Goal: Information Seeking & Learning: Learn about a topic

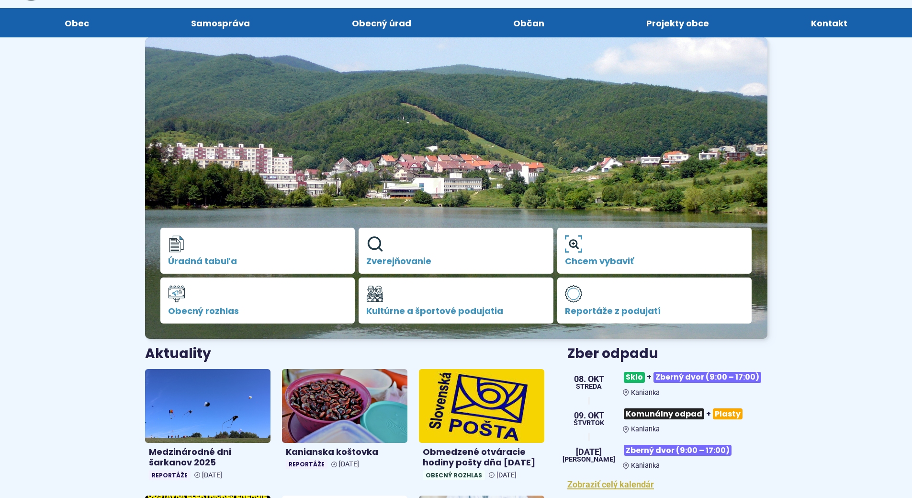
scroll to position [192, 0]
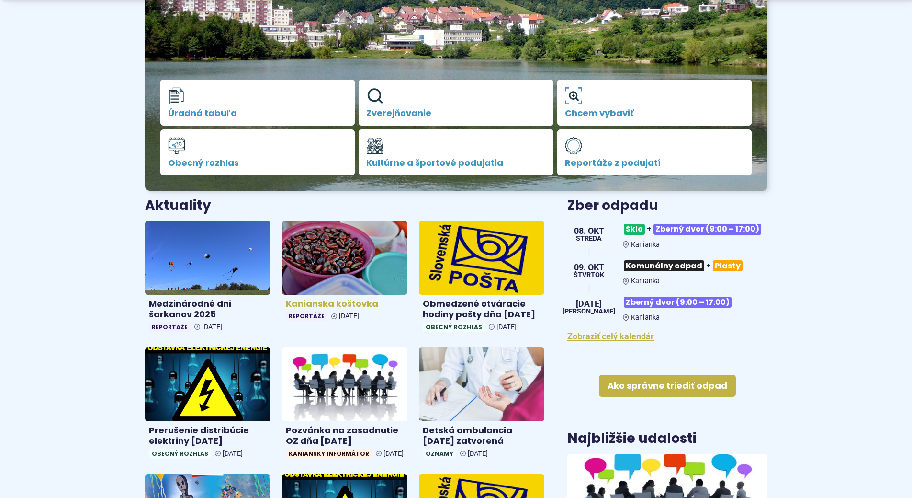
click at [324, 261] on img at bounding box center [344, 257] width 145 height 85
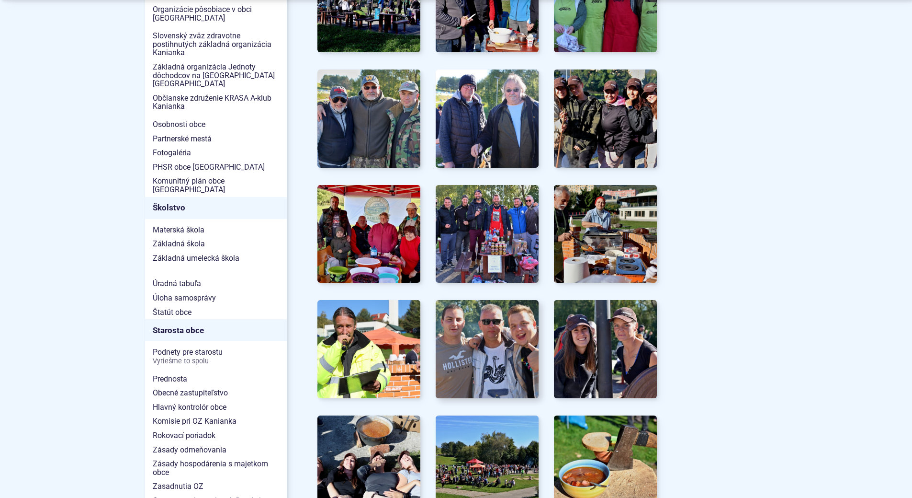
scroll to position [383, 0]
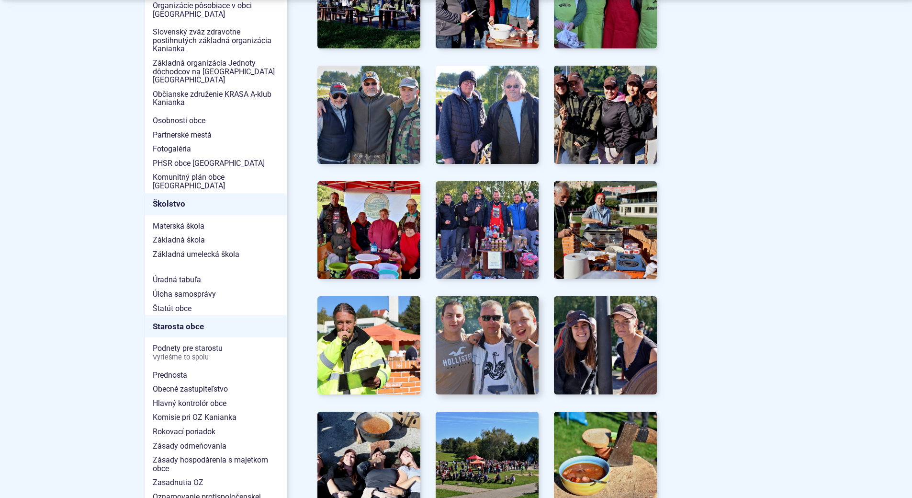
click at [508, 359] on img at bounding box center [488, 345] width 114 height 108
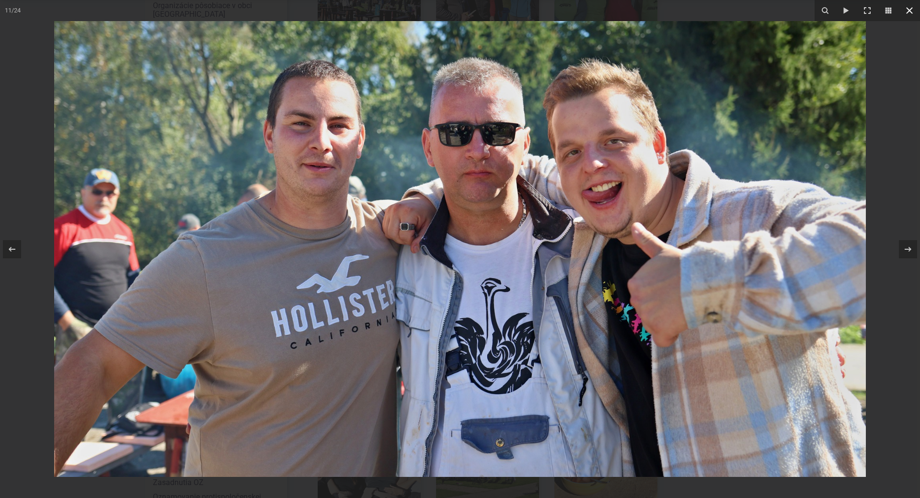
click at [909, 5] on icon at bounding box center [908, 10] width 11 height 11
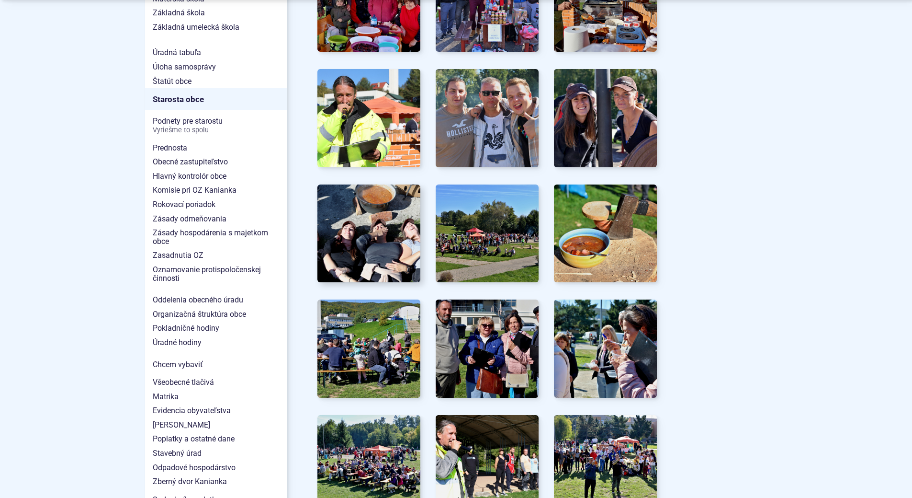
scroll to position [623, 0]
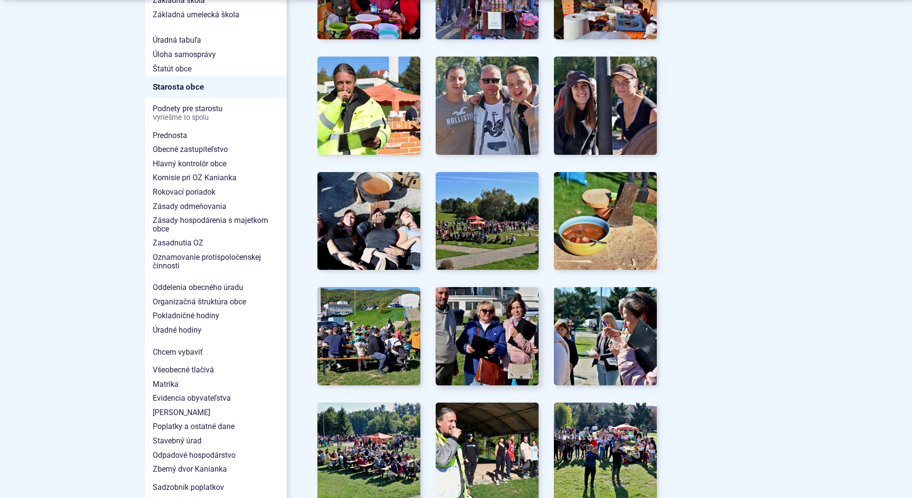
click at [492, 344] on img at bounding box center [488, 336] width 114 height 108
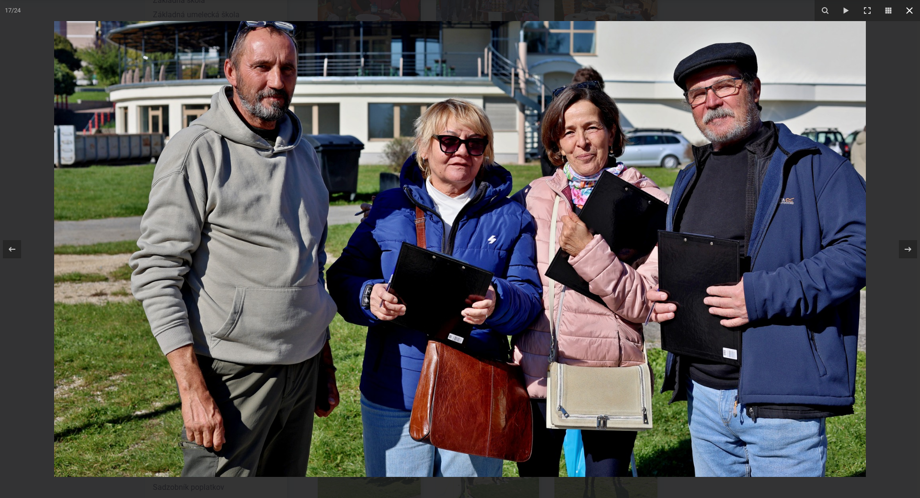
click at [910, 11] on icon at bounding box center [909, 10] width 7 height 7
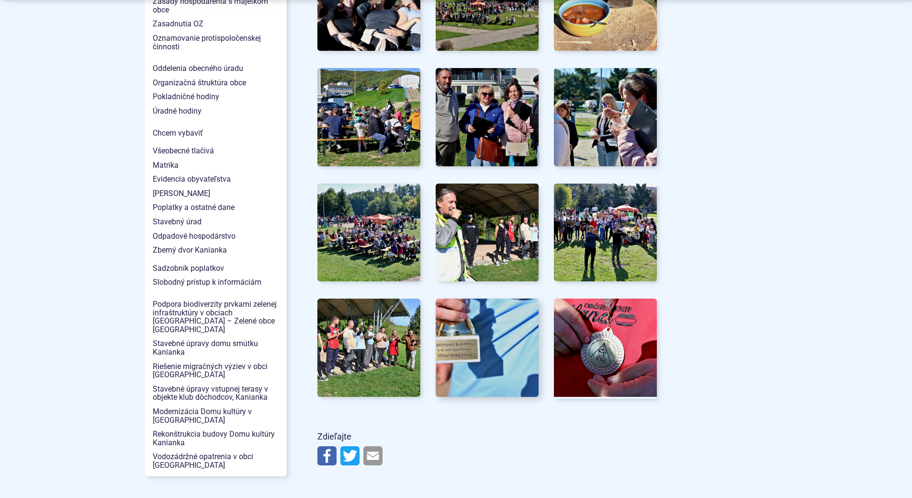
scroll to position [862, 0]
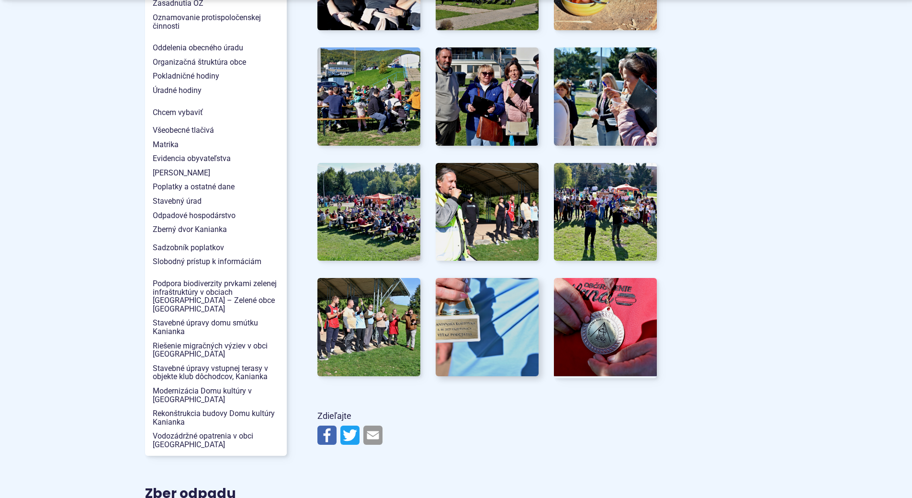
click at [467, 341] on img at bounding box center [488, 327] width 114 height 108
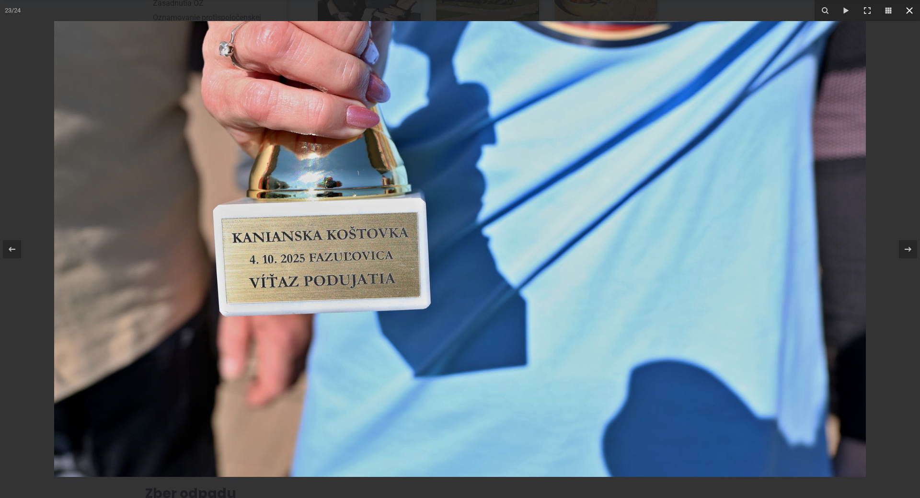
click at [907, 10] on icon at bounding box center [908, 10] width 11 height 11
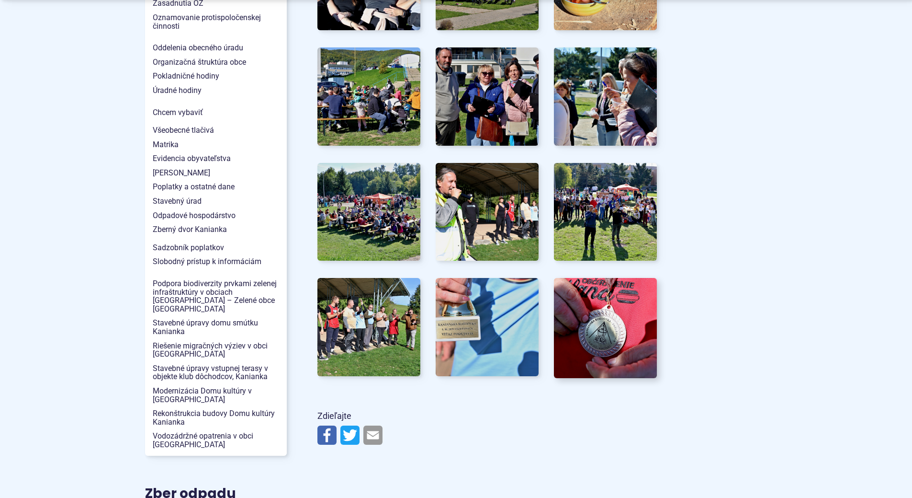
click at [606, 335] on img at bounding box center [606, 327] width 114 height 108
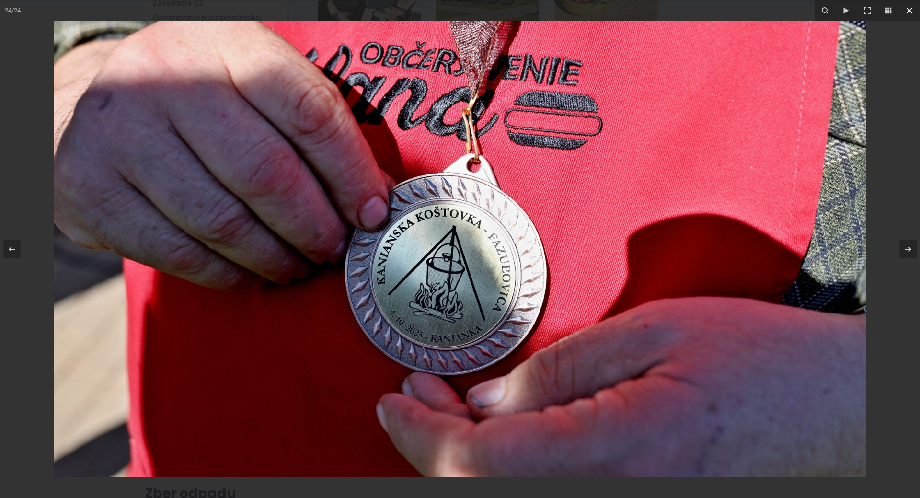
click at [907, 10] on icon at bounding box center [908, 10] width 11 height 11
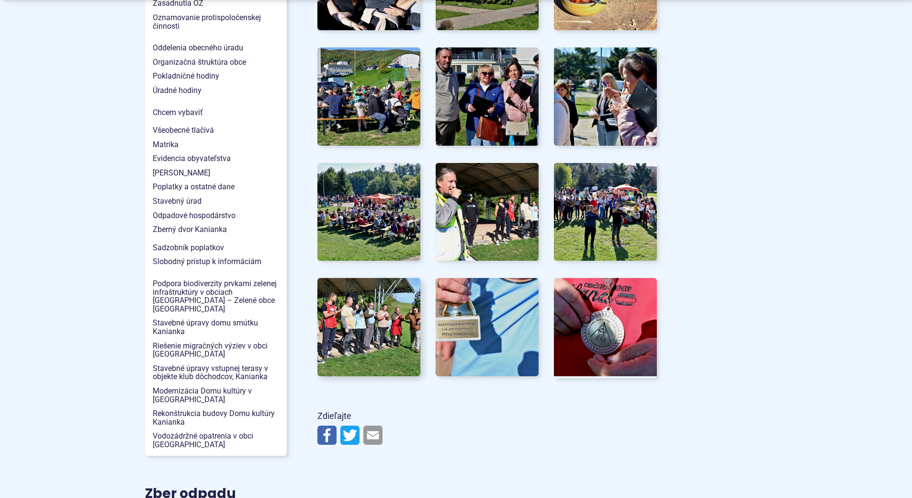
click at [336, 319] on img at bounding box center [369, 327] width 114 height 108
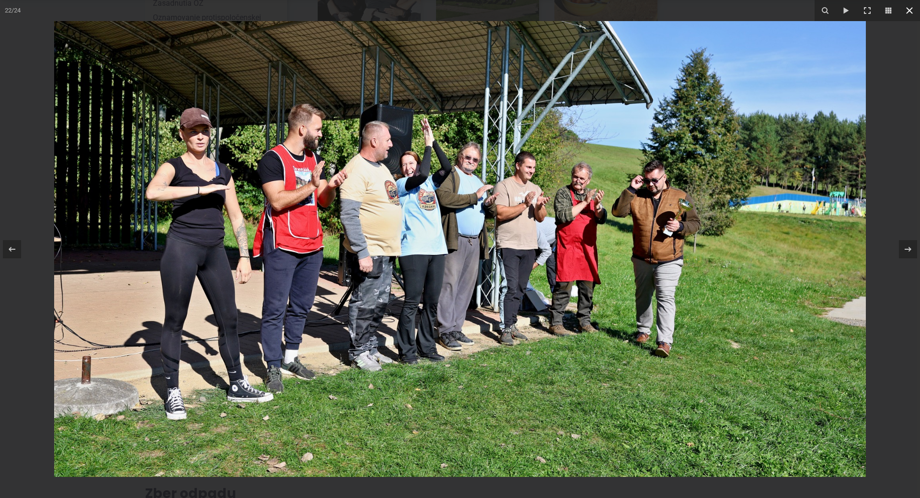
click at [908, 10] on icon at bounding box center [909, 10] width 7 height 7
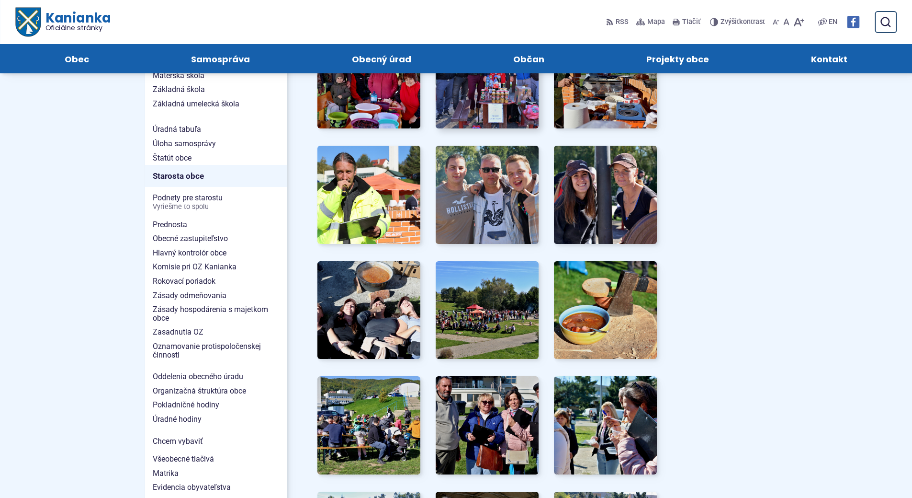
scroll to position [383, 0]
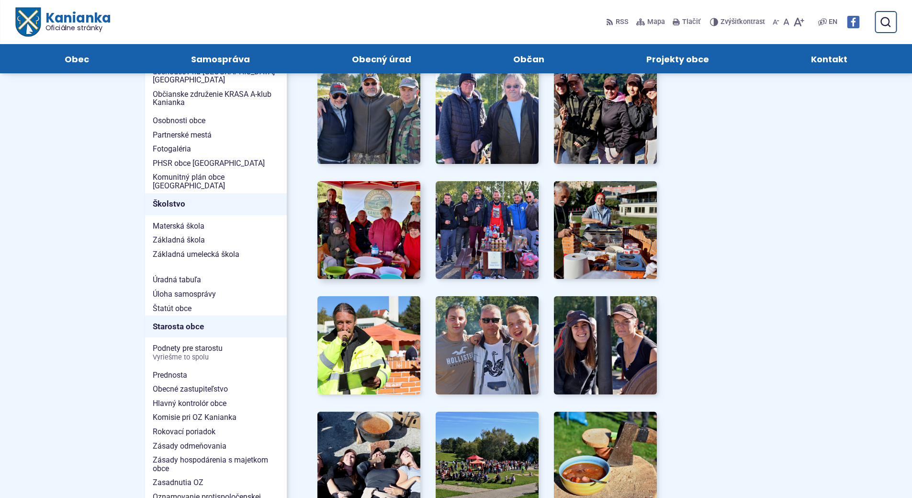
click at [366, 246] on img at bounding box center [369, 230] width 114 height 108
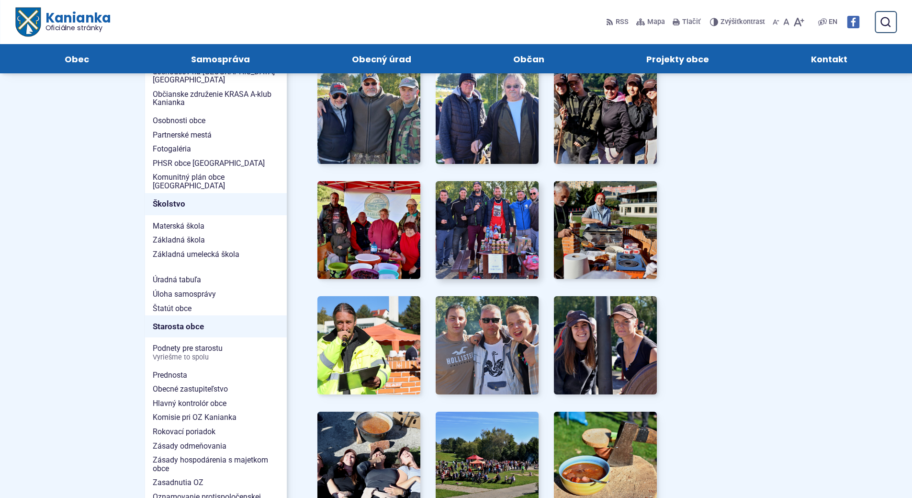
click at [492, 240] on img at bounding box center [488, 230] width 114 height 108
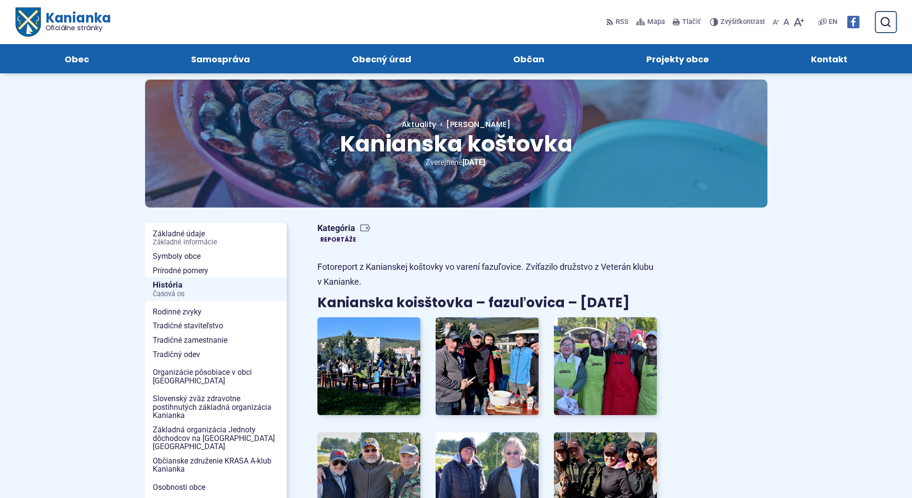
scroll to position [0, 0]
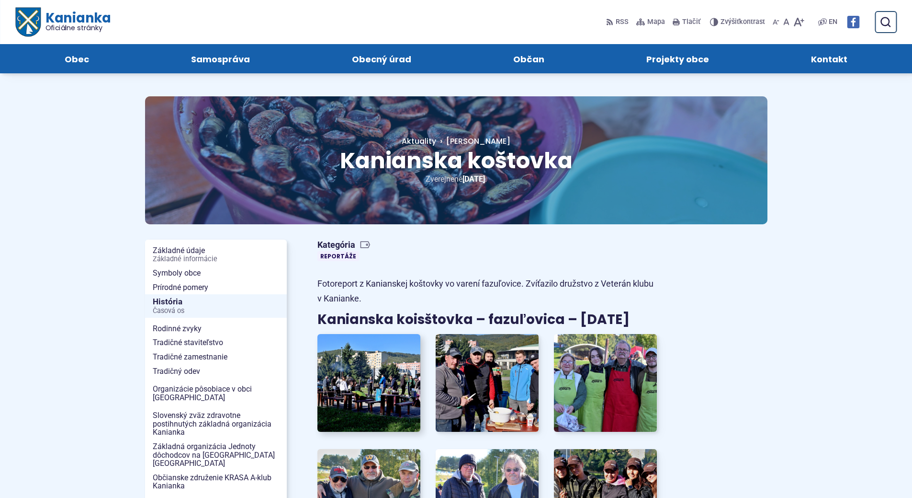
click at [362, 382] on img at bounding box center [369, 383] width 114 height 108
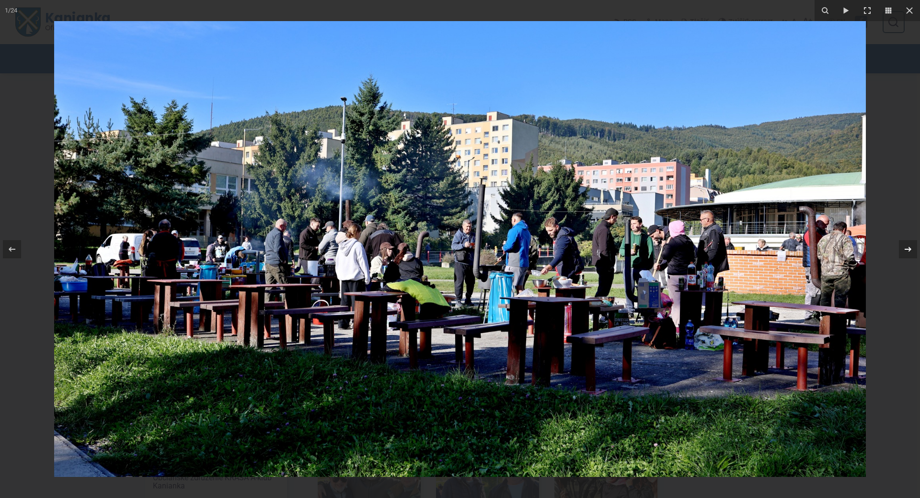
click at [908, 248] on icon at bounding box center [907, 248] width 11 height 11
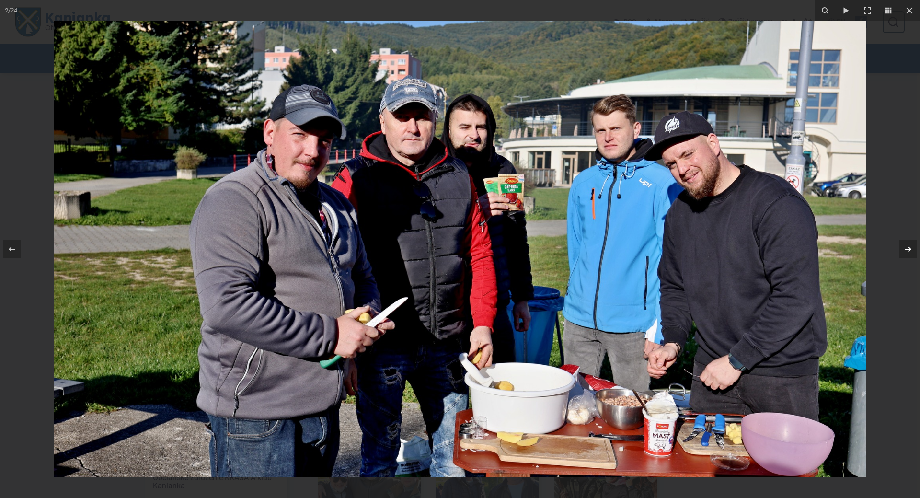
click at [908, 248] on icon at bounding box center [907, 248] width 11 height 11
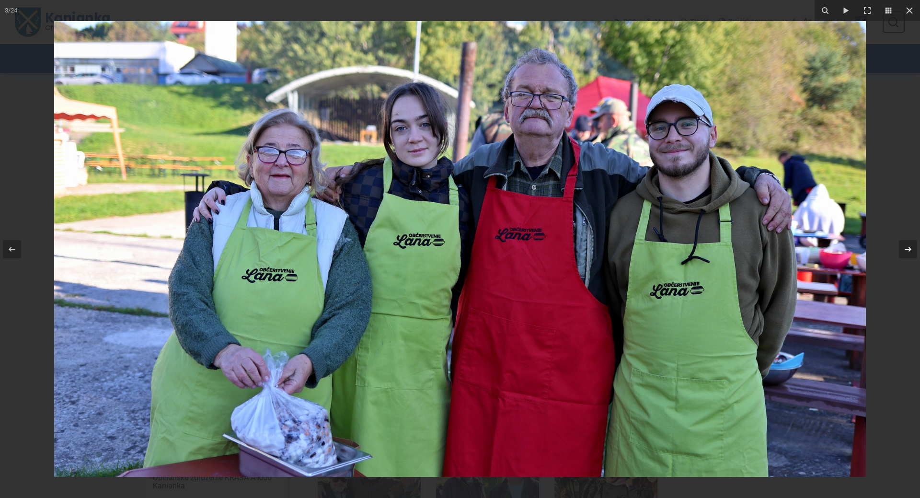
click at [908, 248] on icon at bounding box center [907, 248] width 11 height 11
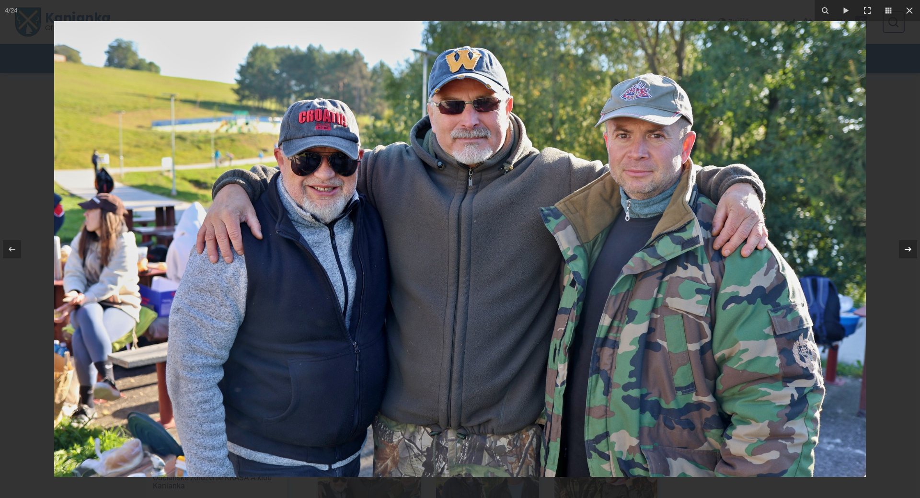
click at [908, 248] on icon at bounding box center [907, 248] width 11 height 11
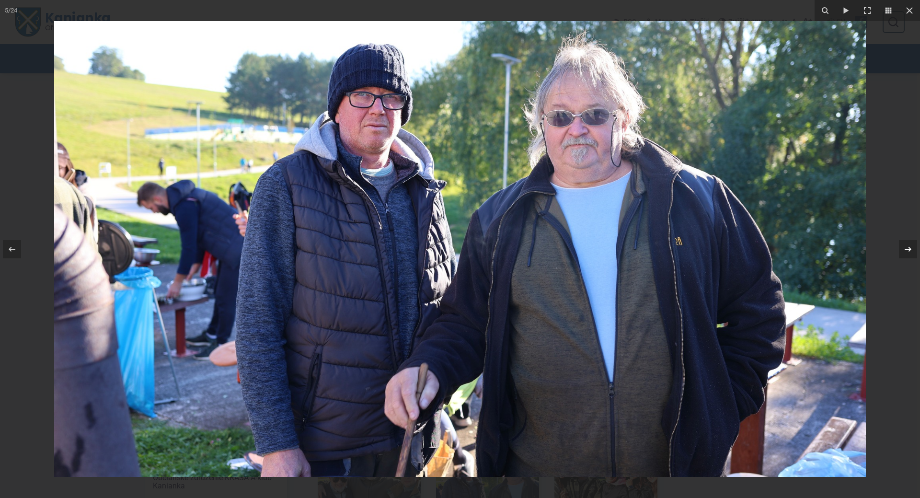
click at [908, 248] on icon at bounding box center [907, 248] width 11 height 11
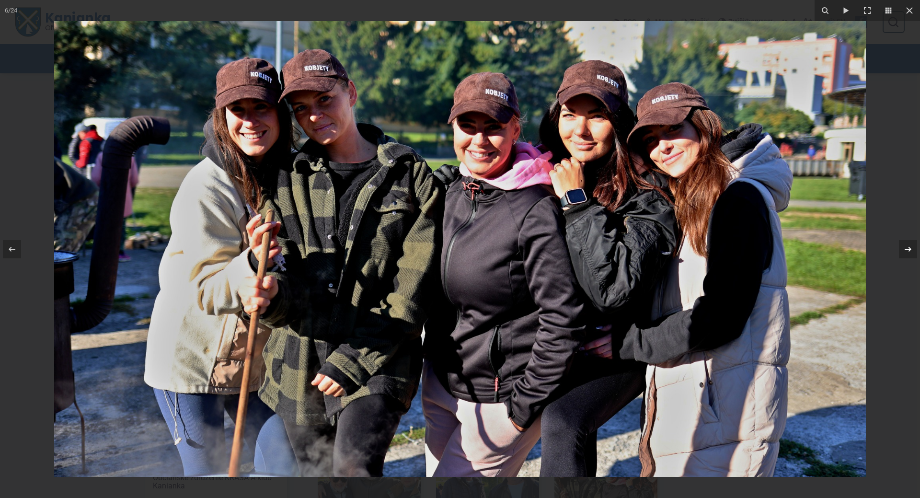
click at [908, 248] on icon at bounding box center [907, 248] width 11 height 11
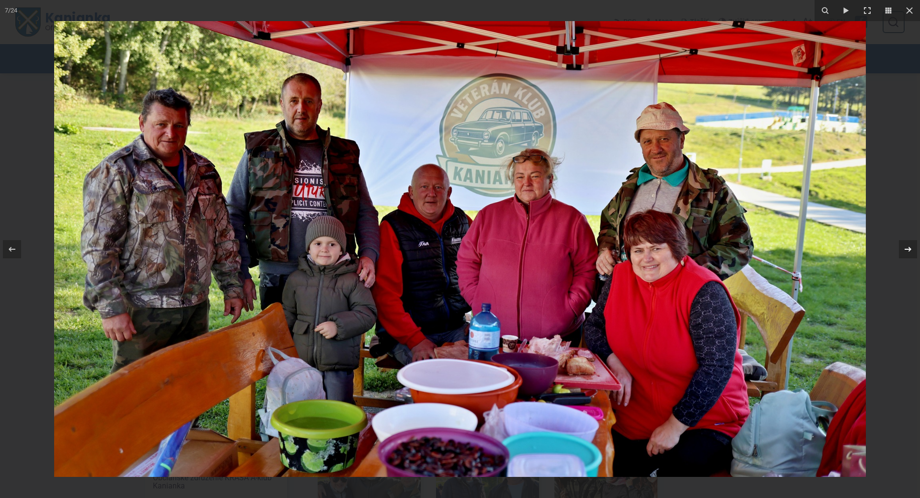
click at [908, 248] on icon at bounding box center [907, 248] width 11 height 11
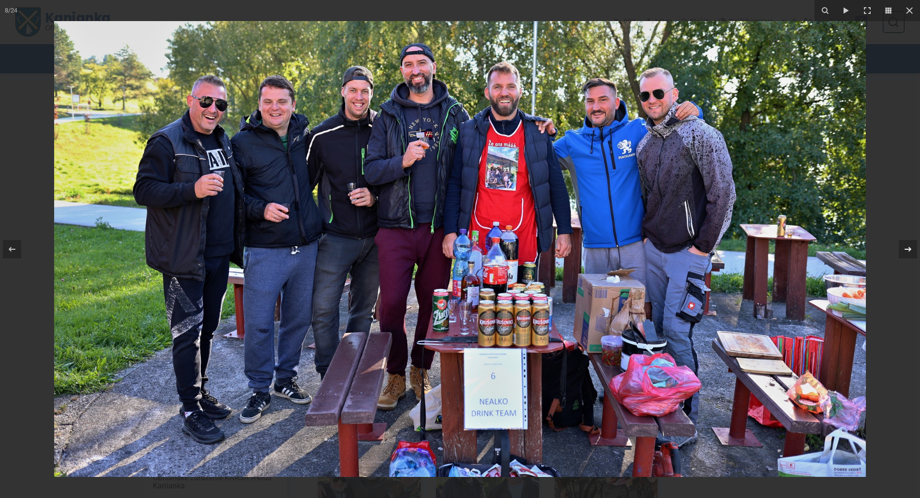
click at [908, 248] on div "8 / 24" at bounding box center [460, 249] width 920 height 498
click at [906, 254] on icon at bounding box center [907, 248] width 11 height 11
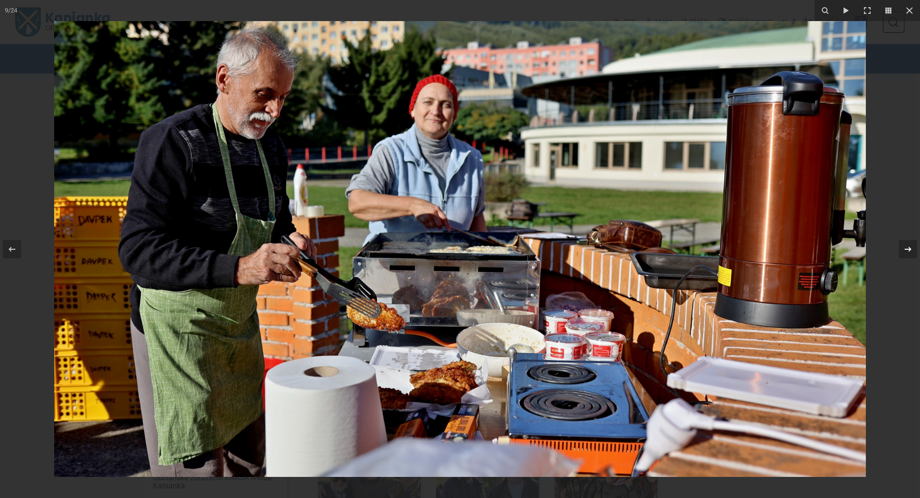
click at [904, 251] on icon at bounding box center [907, 248] width 11 height 11
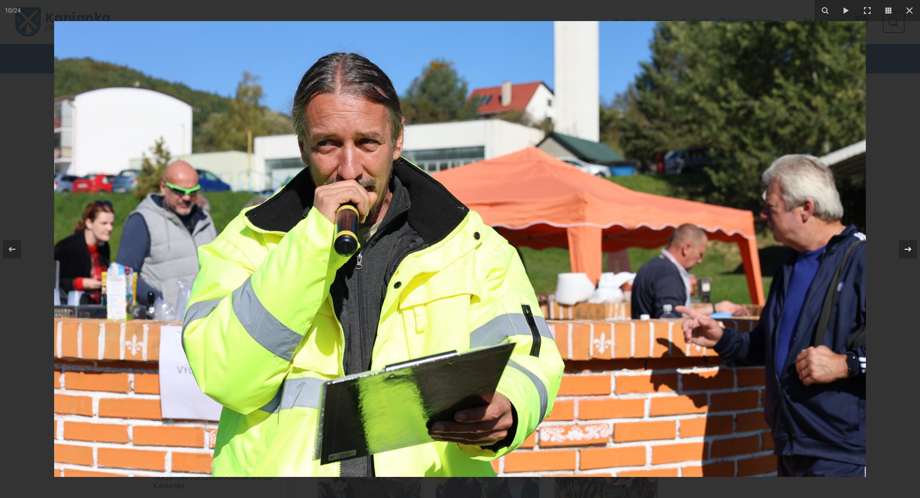
click at [907, 245] on icon at bounding box center [907, 248] width 11 height 11
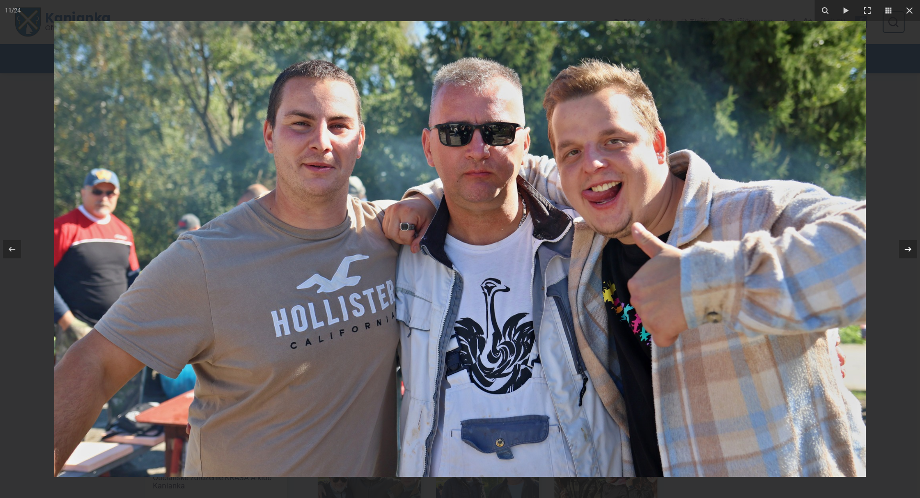
click at [905, 250] on icon at bounding box center [907, 248] width 11 height 11
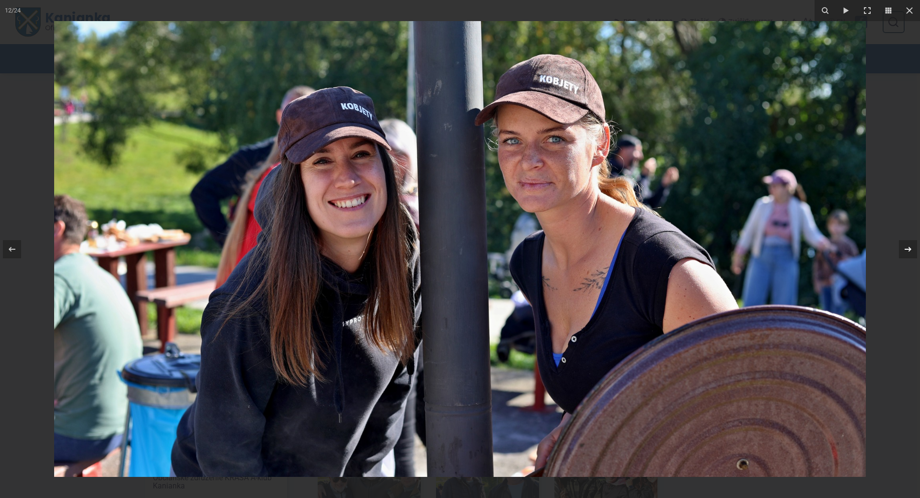
click at [905, 247] on icon at bounding box center [907, 248] width 11 height 11
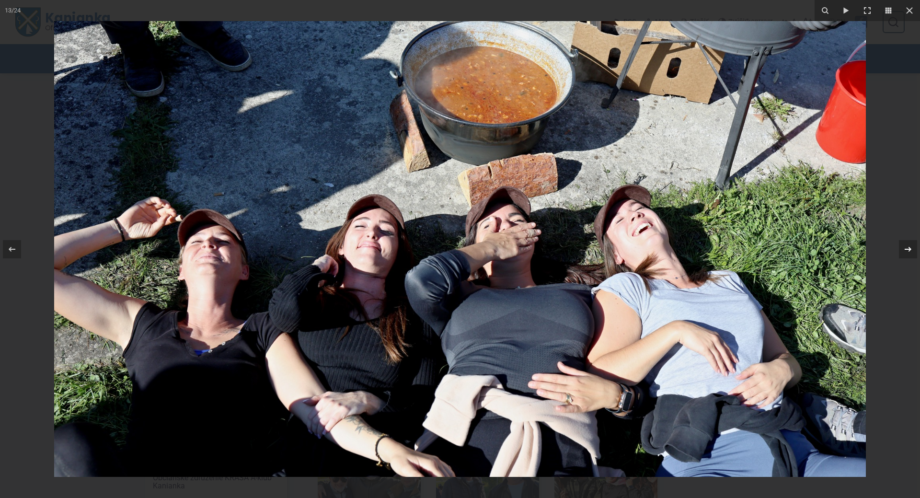
click at [905, 247] on icon at bounding box center [907, 248] width 11 height 11
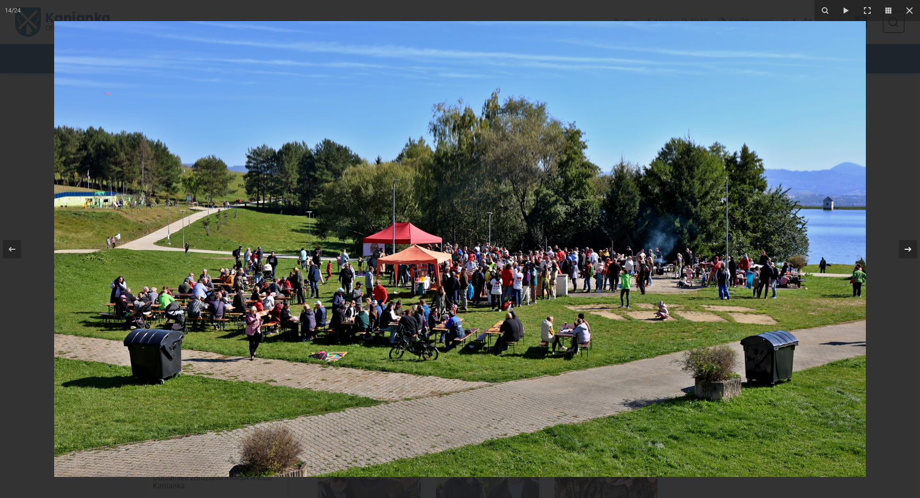
click at [905, 247] on icon at bounding box center [907, 248] width 11 height 11
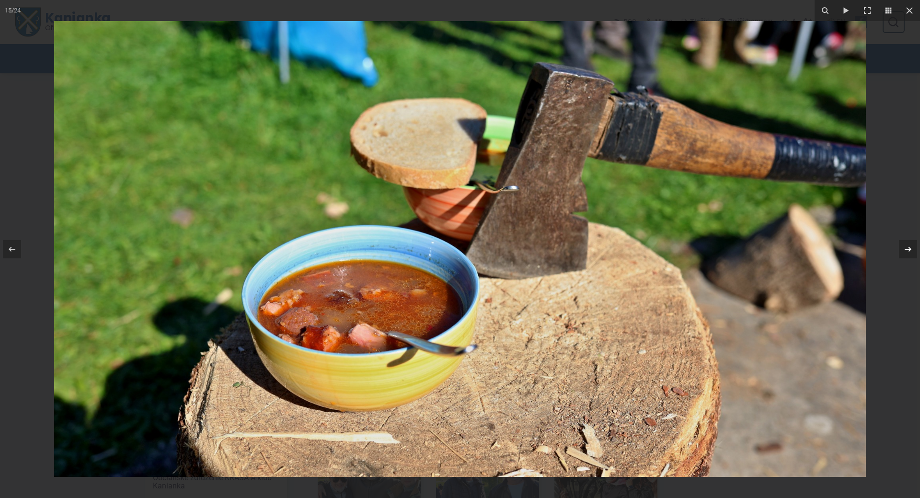
click at [905, 247] on icon at bounding box center [907, 248] width 11 height 11
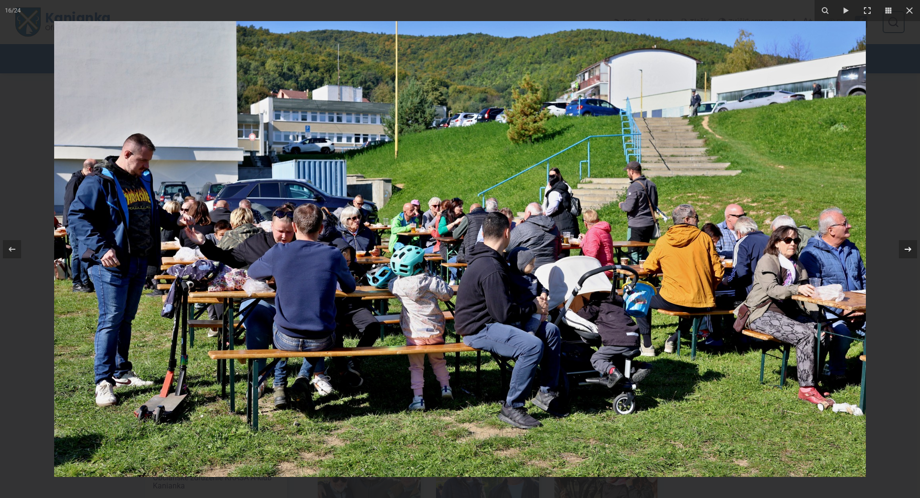
click at [912, 240] on div at bounding box center [907, 249] width 18 height 18
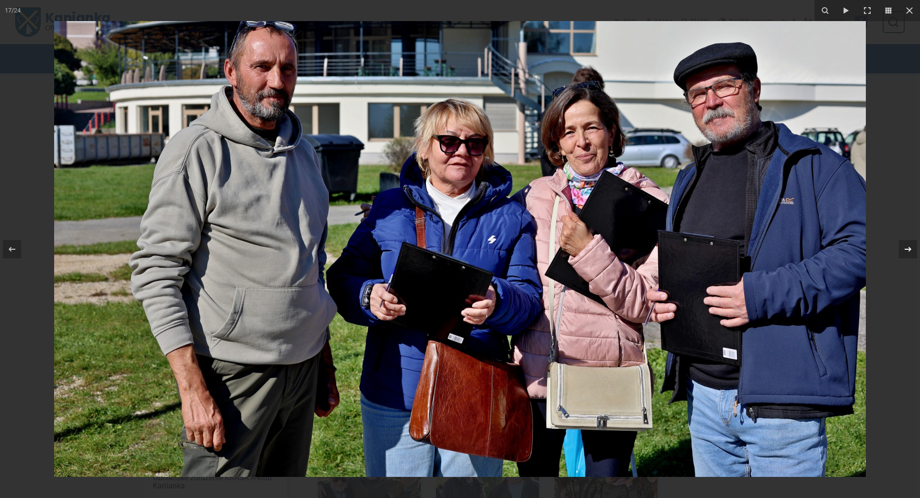
click at [911, 246] on icon at bounding box center [907, 248] width 11 height 11
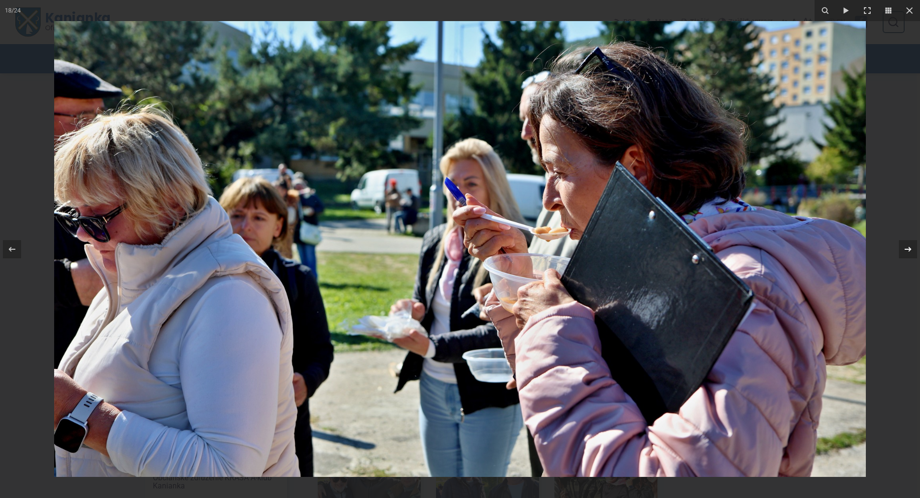
click at [911, 246] on icon at bounding box center [907, 248] width 11 height 11
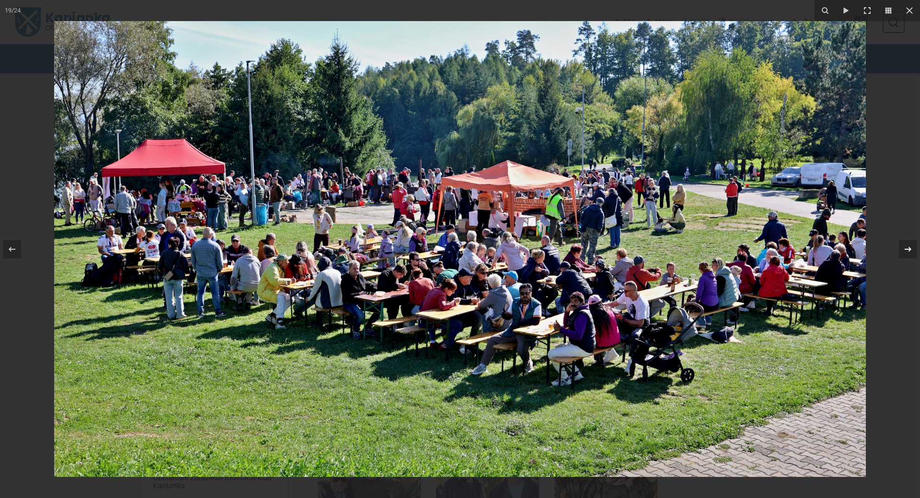
click at [911, 246] on div "19 / 24" at bounding box center [460, 249] width 920 height 498
click at [911, 246] on icon at bounding box center [907, 248] width 11 height 11
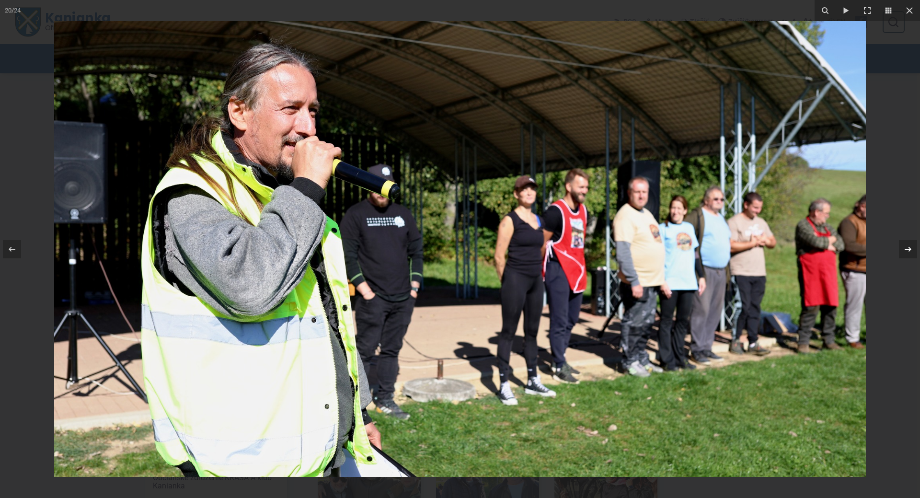
click at [911, 246] on icon at bounding box center [907, 248] width 11 height 11
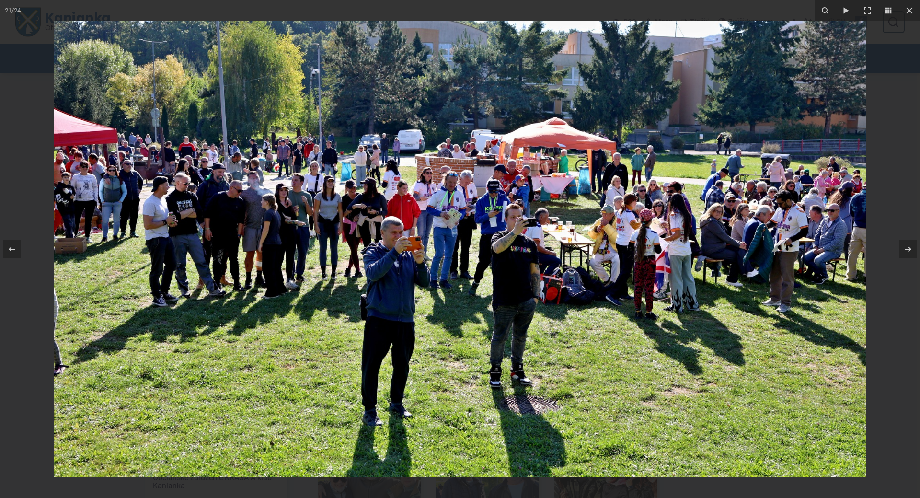
drag, startPoint x: 905, startPoint y: 251, endPoint x: 878, endPoint y: 286, distance: 43.8
click at [878, 290] on div "21 / 24" at bounding box center [460, 249] width 920 height 498
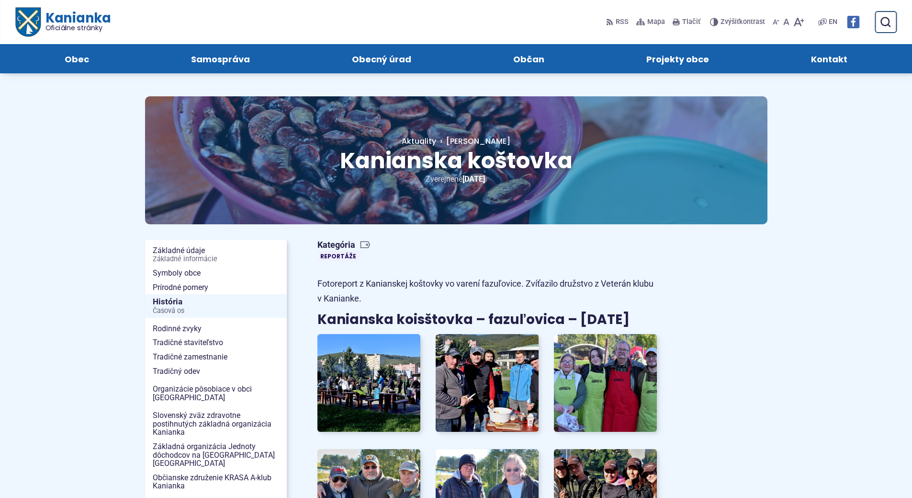
click at [62, 11] on span "Kanianka Oficiálne stránky" at bounding box center [75, 21] width 70 height 20
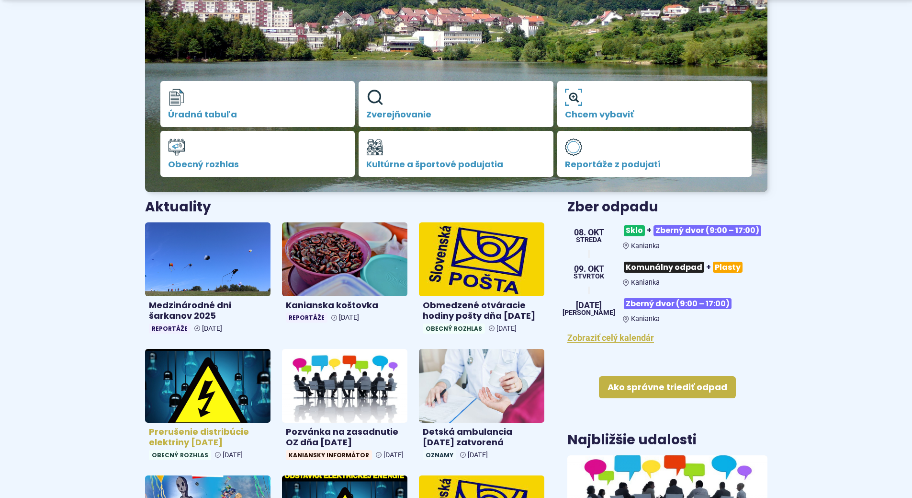
scroll to position [287, 0]
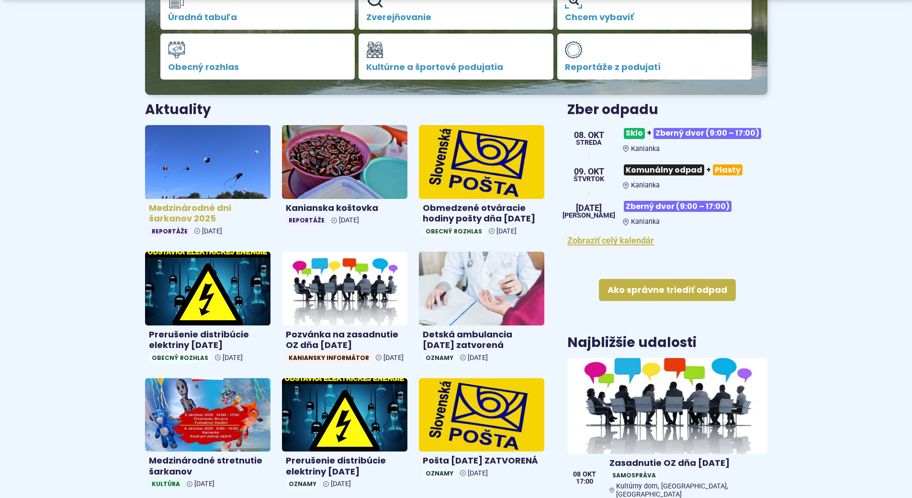
click at [224, 170] on img at bounding box center [208, 161] width 145 height 85
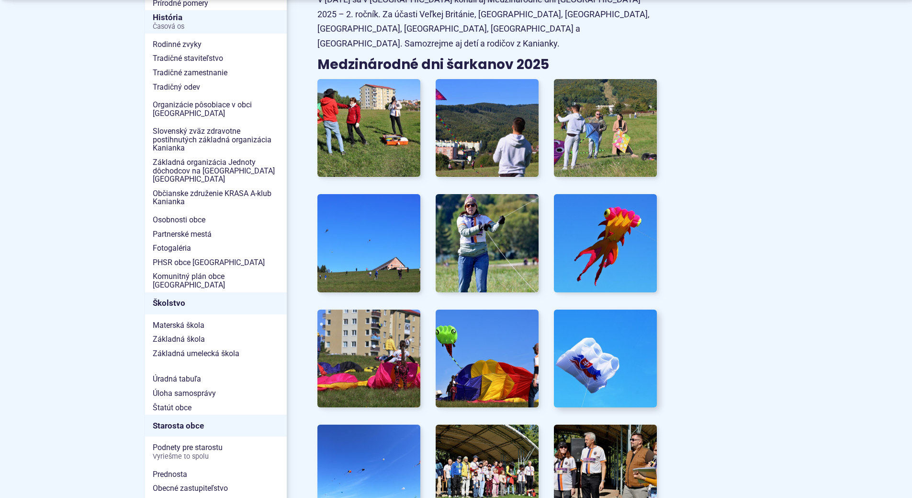
scroll to position [431, 0]
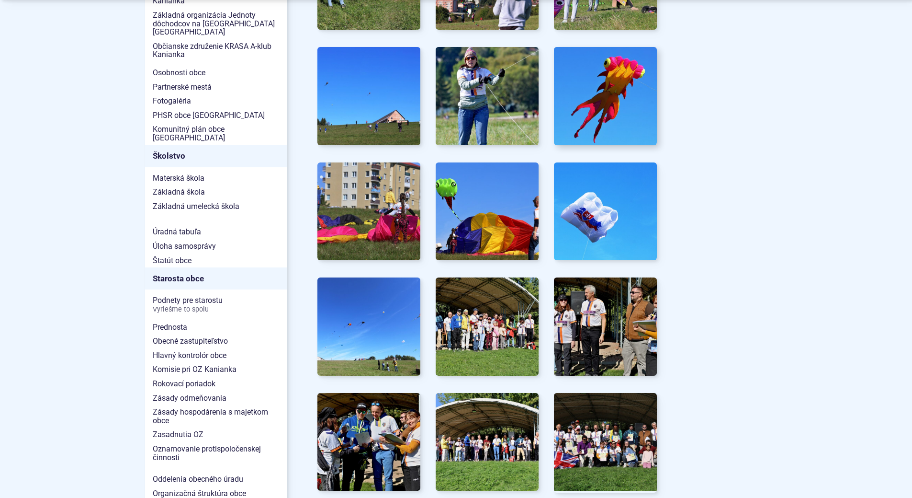
click at [589, 107] on img at bounding box center [606, 96] width 114 height 108
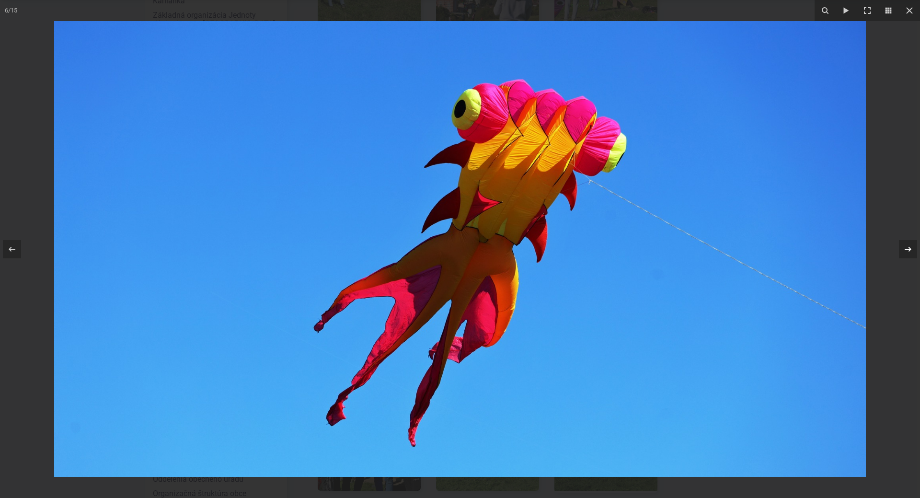
click at [911, 243] on icon at bounding box center [907, 248] width 11 height 11
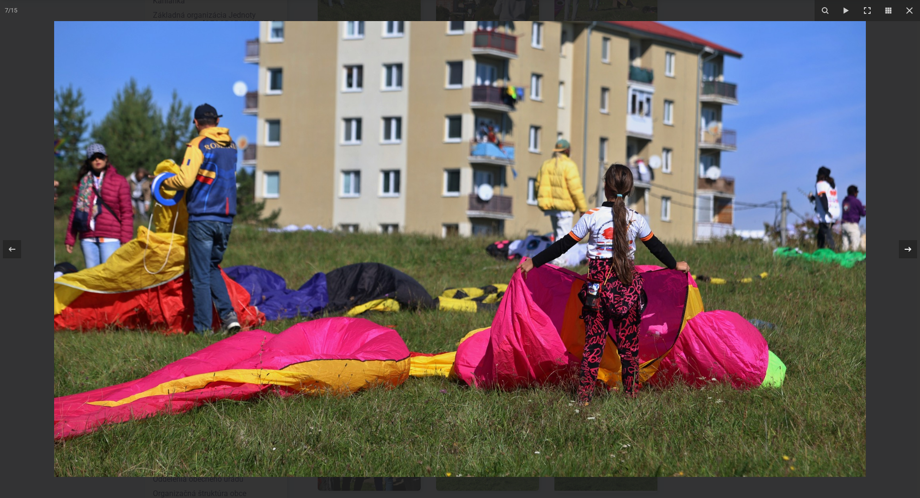
click at [911, 243] on icon at bounding box center [907, 248] width 11 height 11
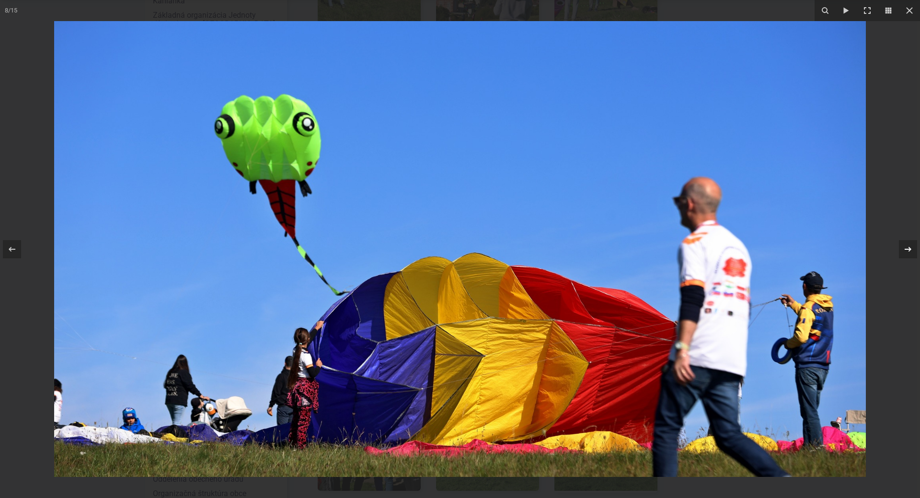
click at [911, 243] on icon at bounding box center [907, 248] width 11 height 11
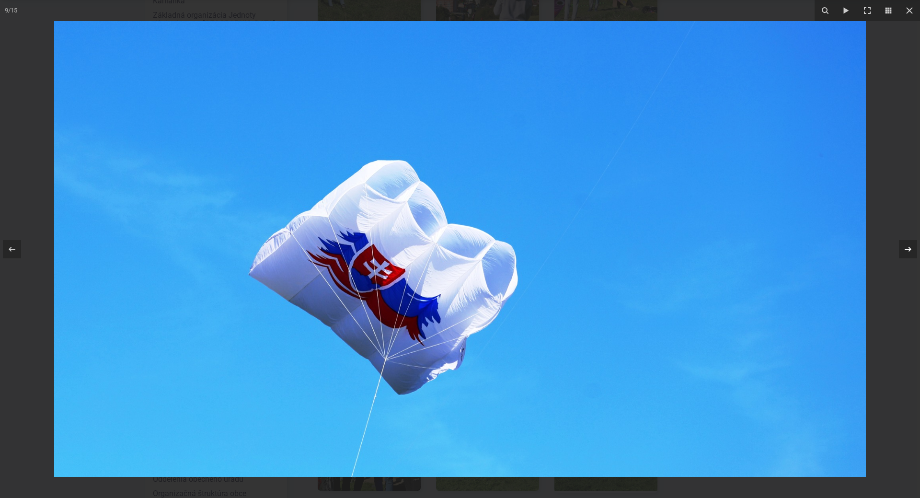
click at [911, 243] on icon at bounding box center [907, 248] width 11 height 11
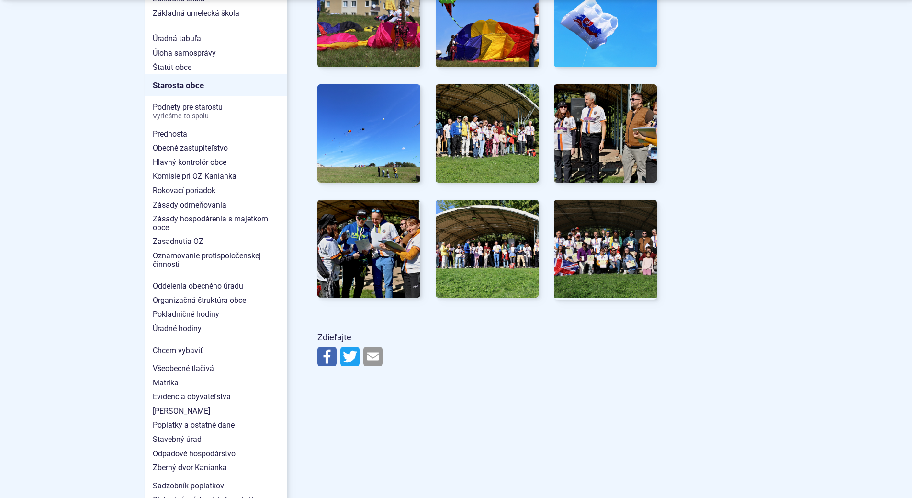
scroll to position [670, 0]
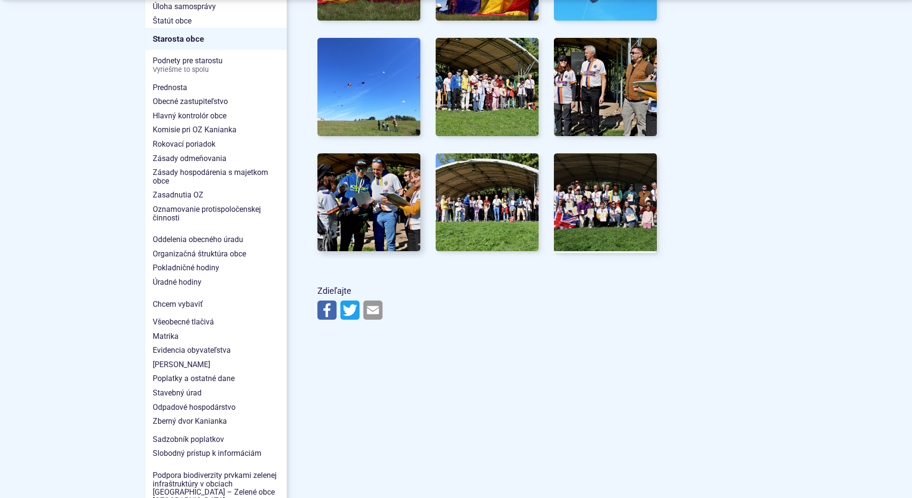
click at [352, 182] on img at bounding box center [369, 202] width 114 height 108
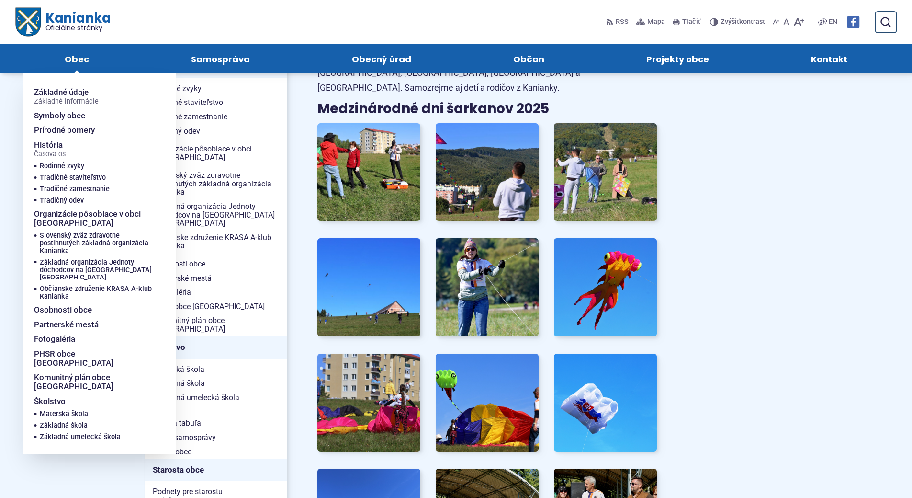
scroll to position [96, 0]
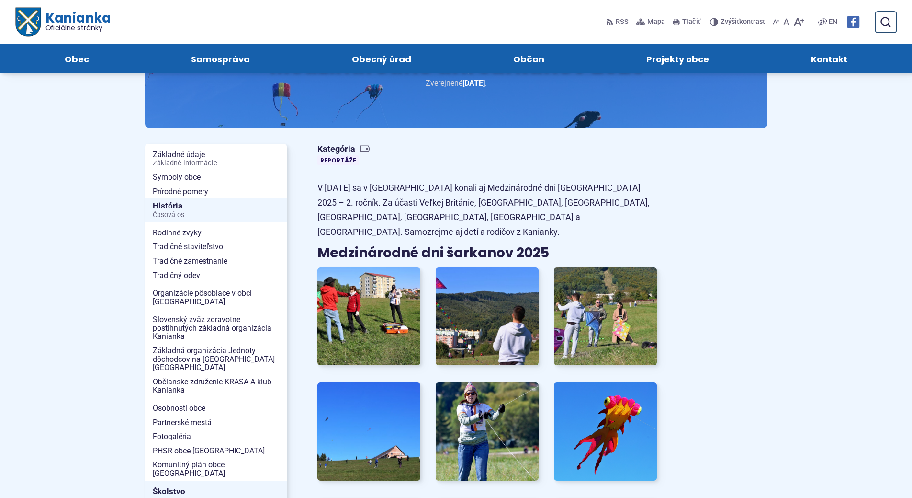
click at [54, 24] on span "Oficiálne stránky" at bounding box center [78, 27] width 66 height 7
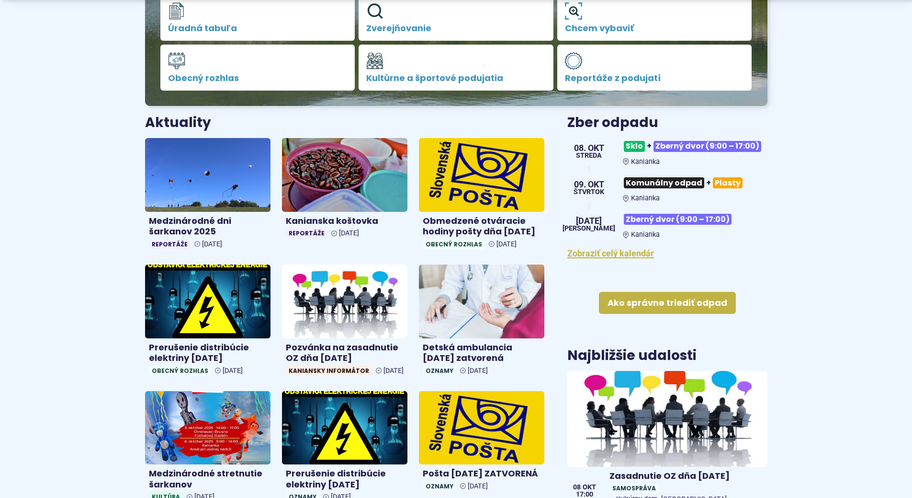
scroll to position [287, 0]
